Goal: Navigation & Orientation: Find specific page/section

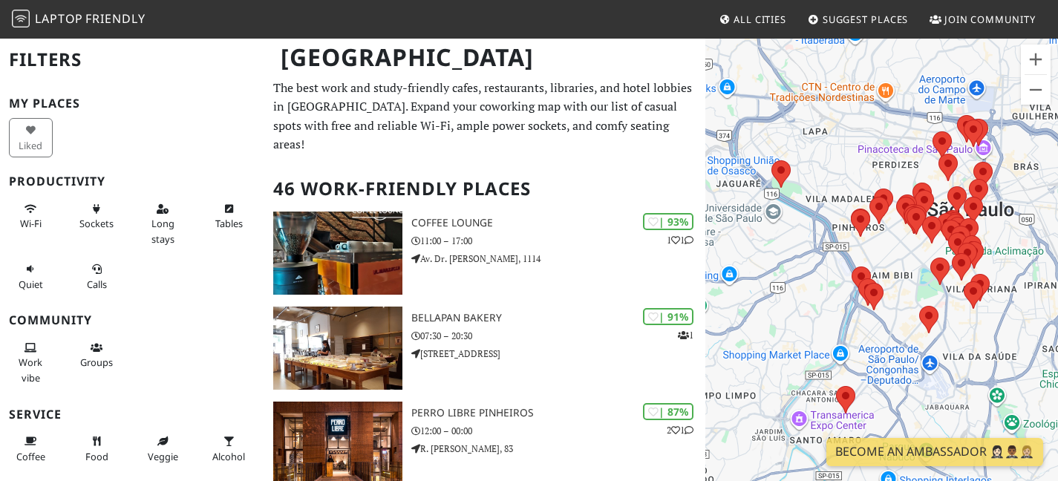
click at [954, 303] on div at bounding box center [881, 277] width 353 height 481
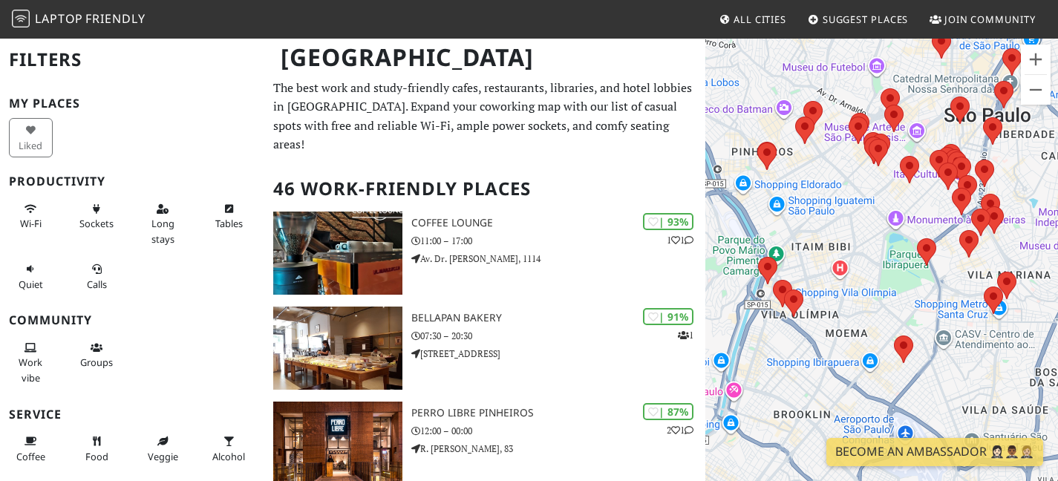
click at [1011, 182] on div at bounding box center [881, 277] width 353 height 481
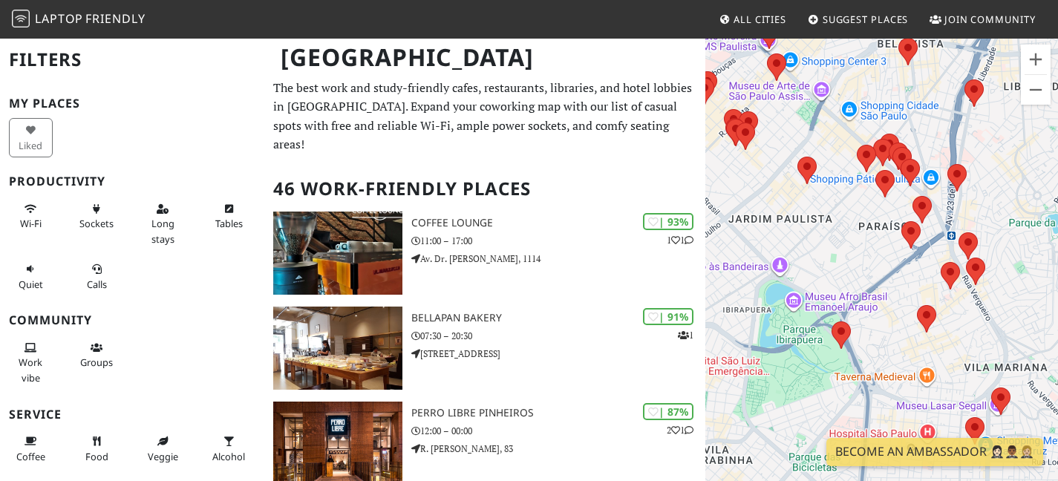
click at [997, 188] on div at bounding box center [881, 277] width 353 height 481
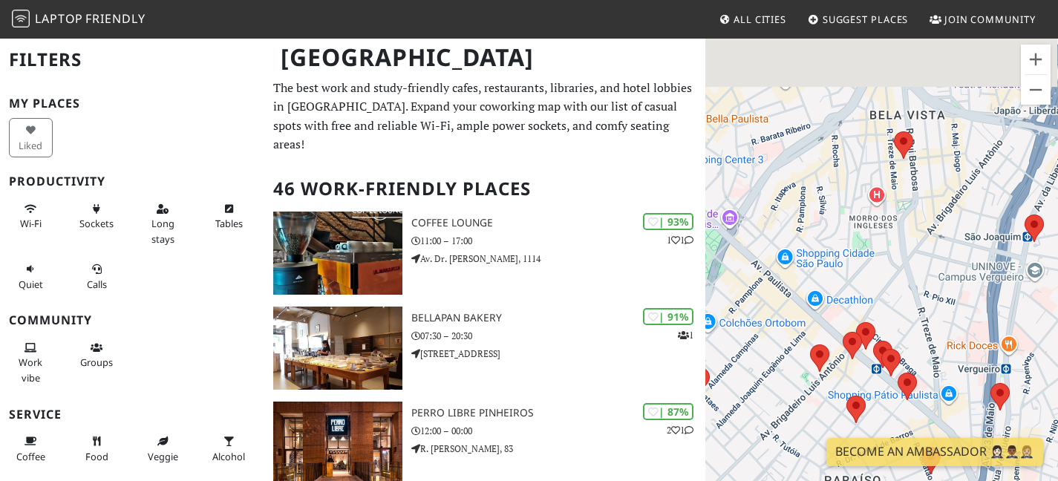
drag, startPoint x: 818, startPoint y: 127, endPoint x: 909, endPoint y: 410, distance: 297.9
click at [909, 410] on div at bounding box center [881, 277] width 353 height 481
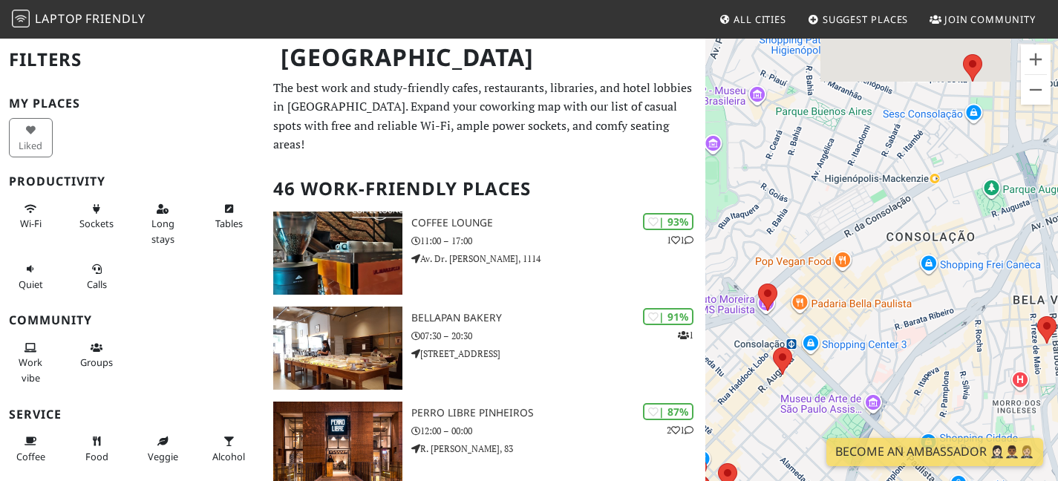
drag, startPoint x: 849, startPoint y: 310, endPoint x: 979, endPoint y: 389, distance: 152.3
click at [979, 389] on div at bounding box center [881, 277] width 353 height 481
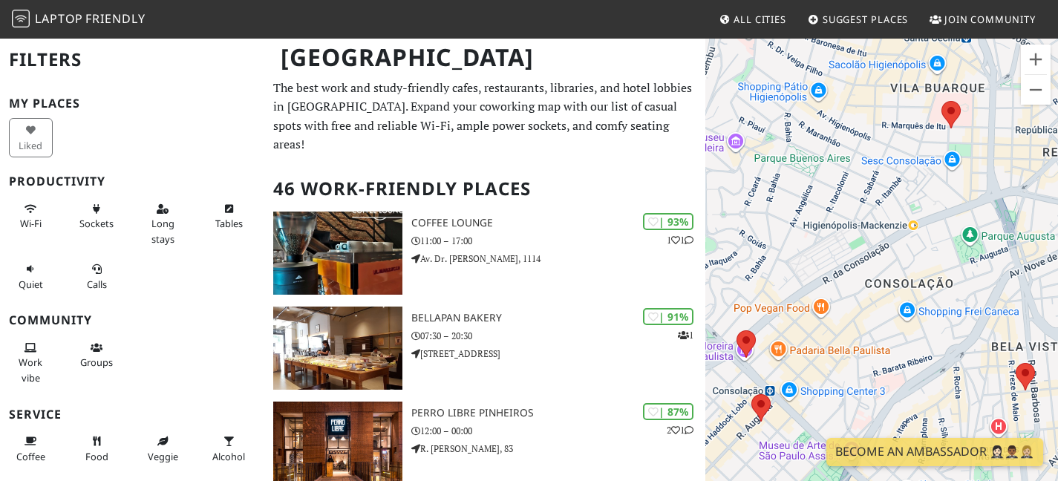
drag, startPoint x: 831, startPoint y: 281, endPoint x: 799, endPoint y: 382, distance: 105.4
click at [799, 382] on div at bounding box center [881, 277] width 353 height 481
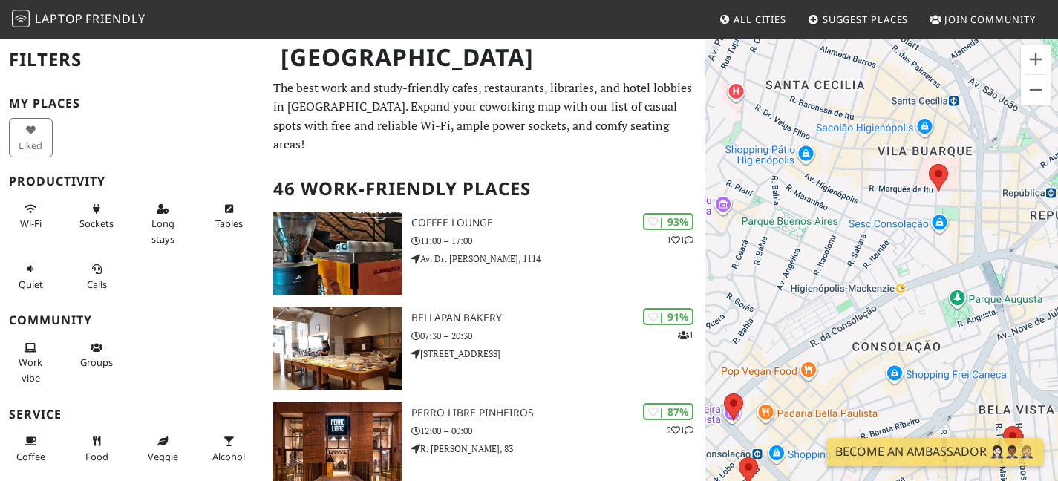
click at [968, 167] on div at bounding box center [881, 277] width 353 height 481
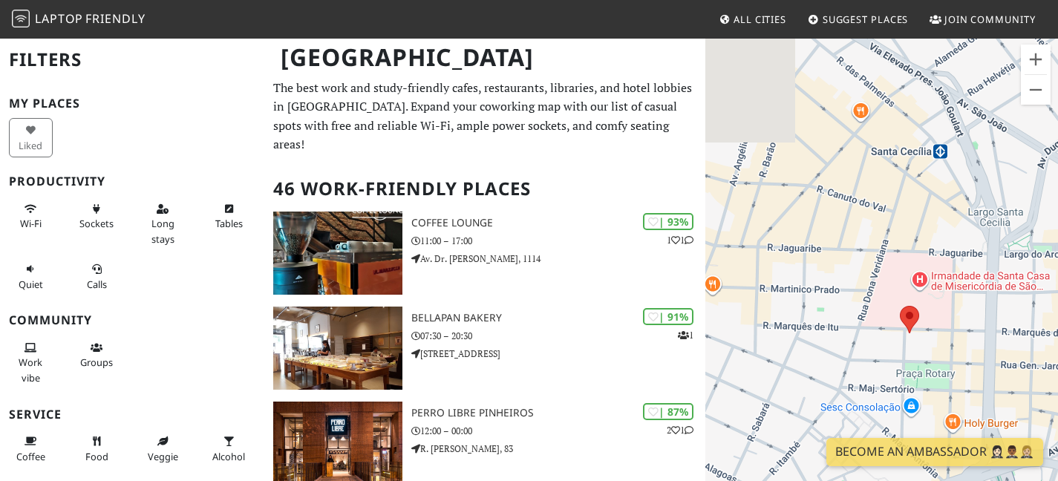
drag, startPoint x: 908, startPoint y: 98, endPoint x: 912, endPoint y: 239, distance: 141.1
click at [912, 239] on div at bounding box center [881, 277] width 353 height 481
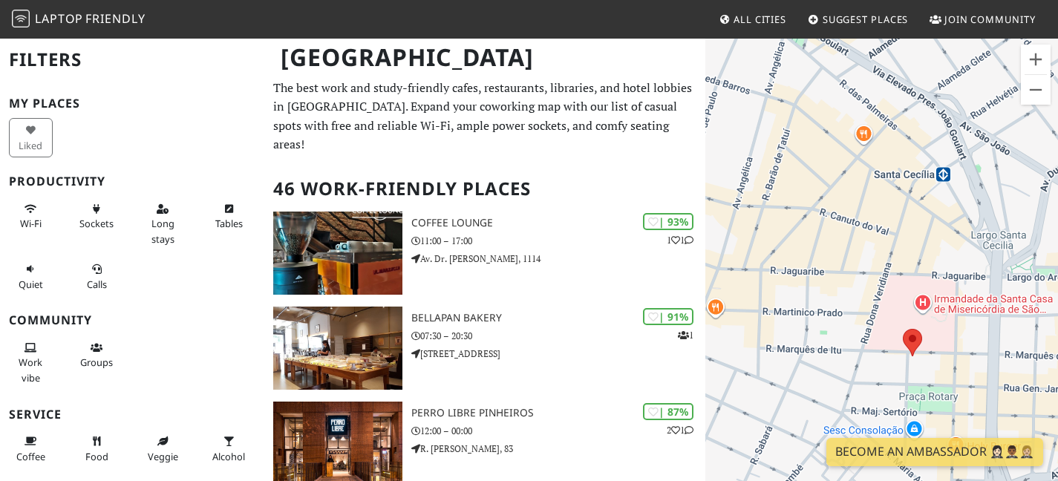
click at [972, 130] on div at bounding box center [881, 277] width 353 height 481
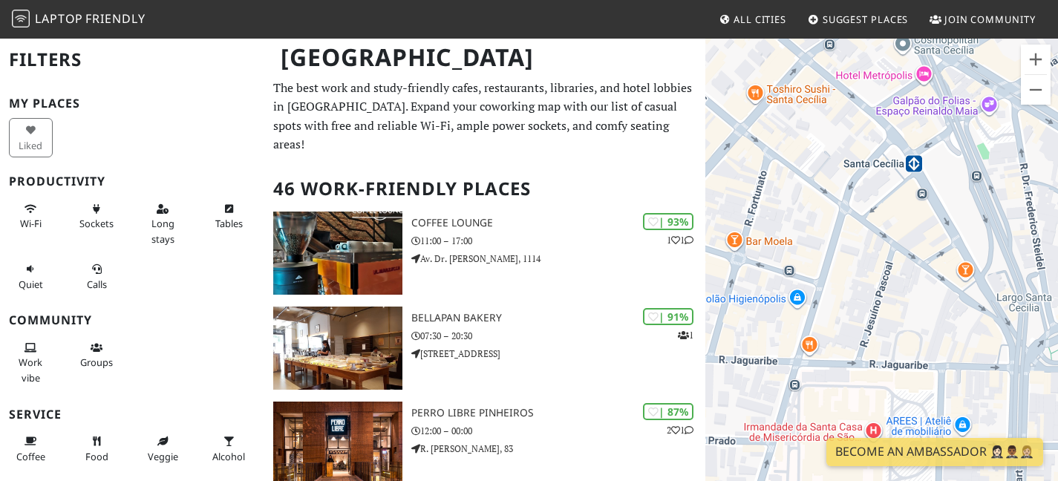
drag, startPoint x: 904, startPoint y: 380, endPoint x: 901, endPoint y: 275, distance: 105.4
click at [901, 275] on div at bounding box center [881, 277] width 353 height 481
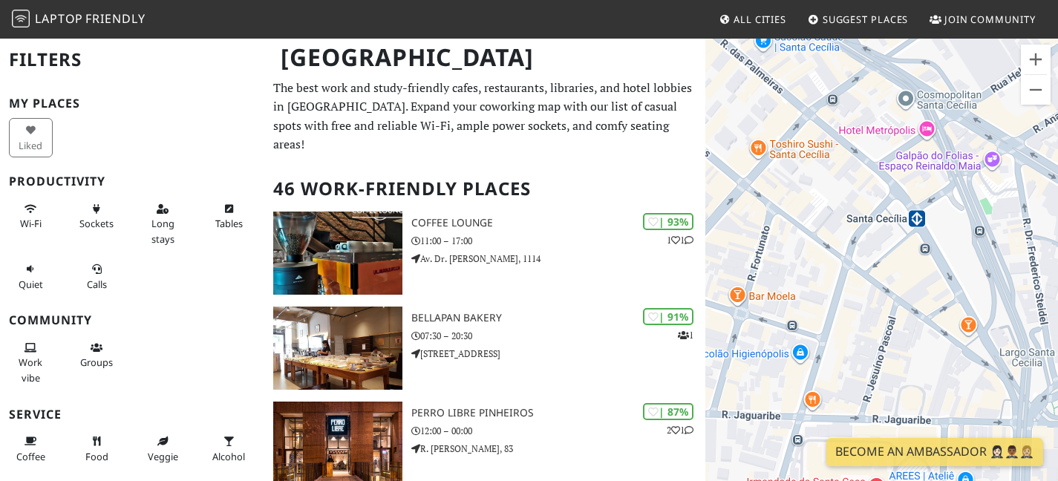
drag, startPoint x: 922, startPoint y: 249, endPoint x: 927, endPoint y: 357, distance: 107.8
click at [927, 357] on div at bounding box center [881, 277] width 353 height 481
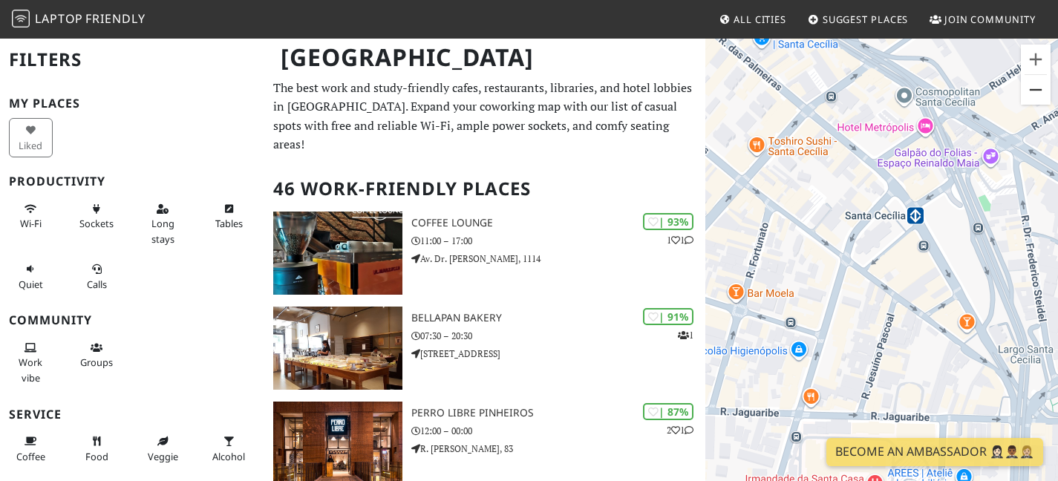
click at [1036, 89] on button "Zoom out" at bounding box center [1036, 90] width 30 height 30
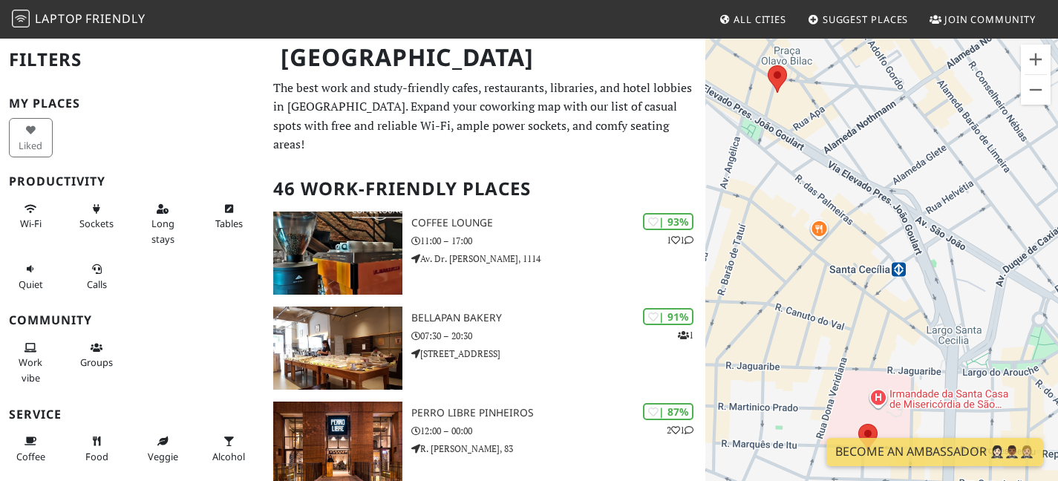
drag, startPoint x: 877, startPoint y: 275, endPoint x: 877, endPoint y: 300, distance: 24.5
click at [877, 300] on div at bounding box center [881, 277] width 353 height 481
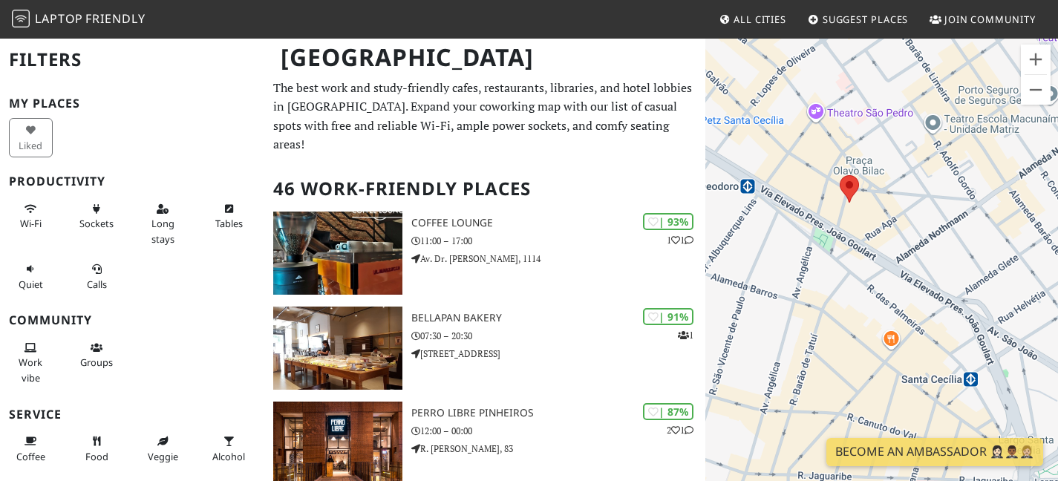
drag, startPoint x: 841, startPoint y: 159, endPoint x: 872, endPoint y: 226, distance: 74.4
click at [840, 175] on area at bounding box center [840, 175] width 0 height 0
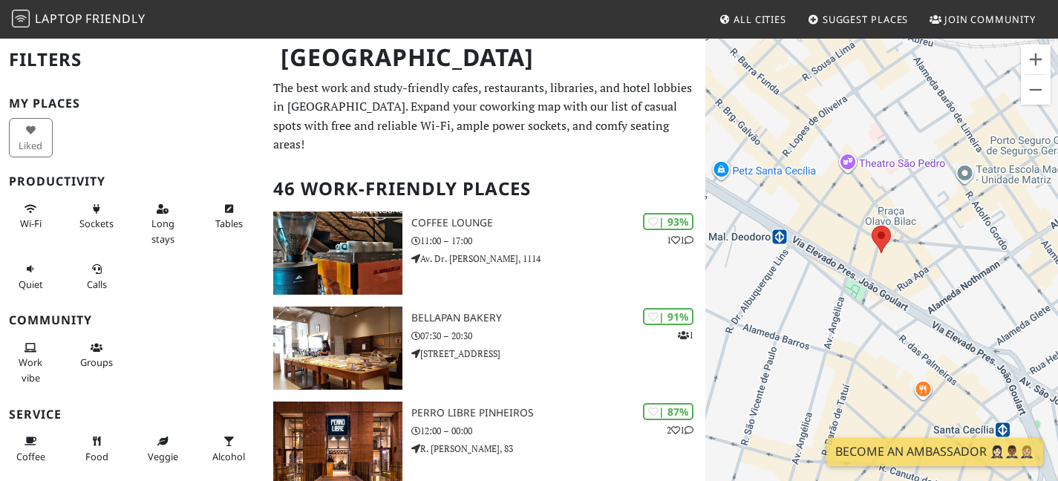
drag, startPoint x: 929, startPoint y: 257, endPoint x: 845, endPoint y: 148, distance: 136.6
click at [845, 148] on div "To navigate, press the arrow keys." at bounding box center [881, 277] width 353 height 481
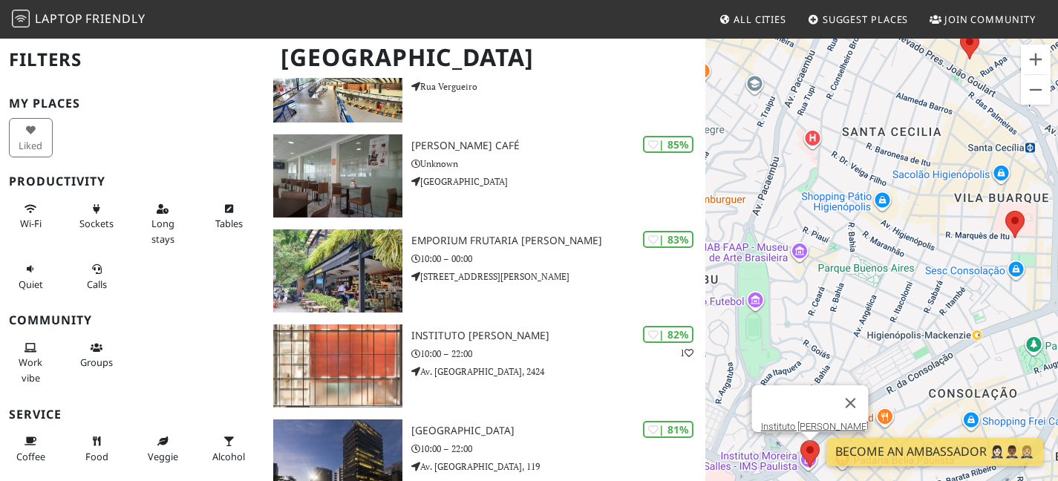
scroll to position [458, 0]
